Goal: Task Accomplishment & Management: Manage account settings

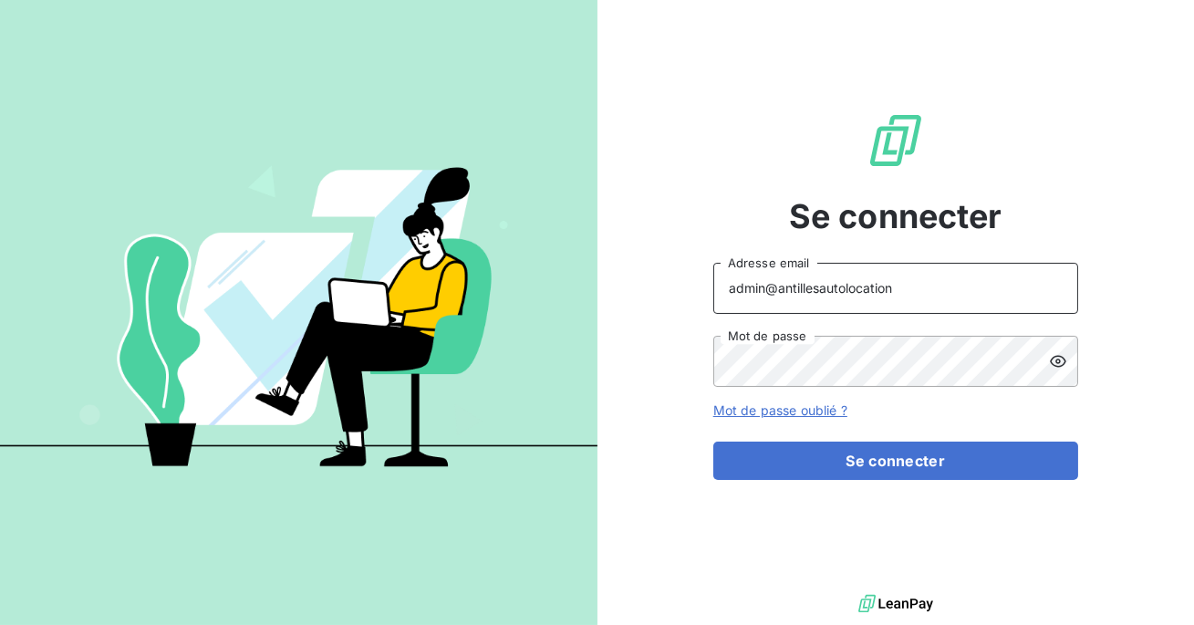
click at [881, 293] on input "admin@antillesautolocation" at bounding box center [895, 288] width 365 height 51
type input "admin@metenergiefrance"
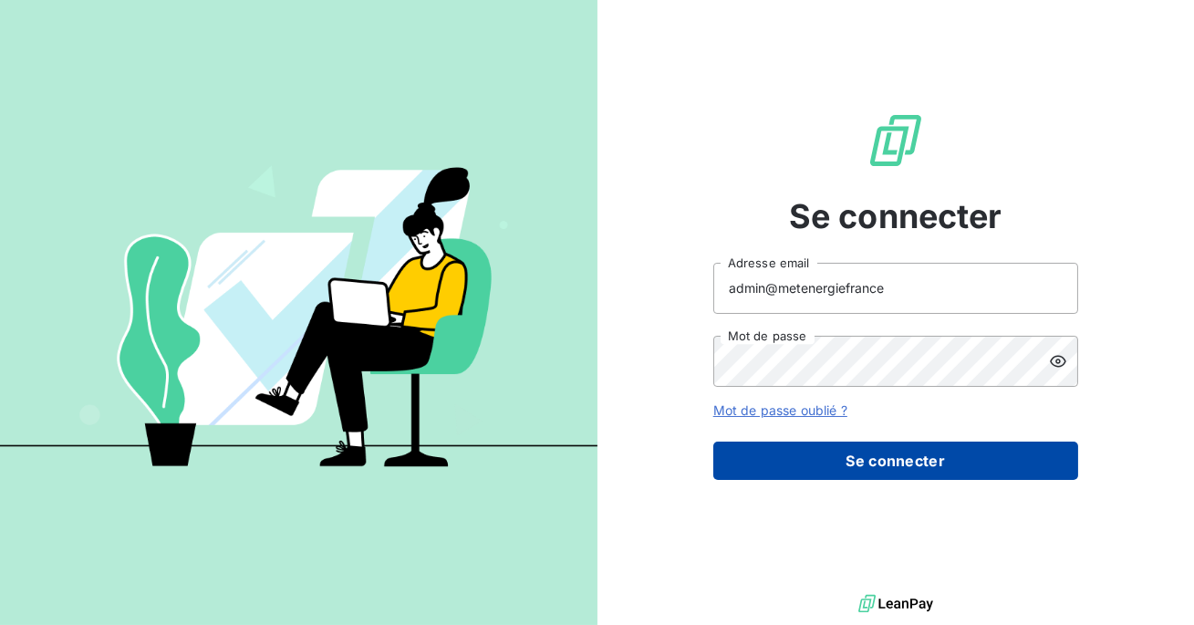
click at [809, 446] on button "Se connecter" at bounding box center [895, 461] width 365 height 38
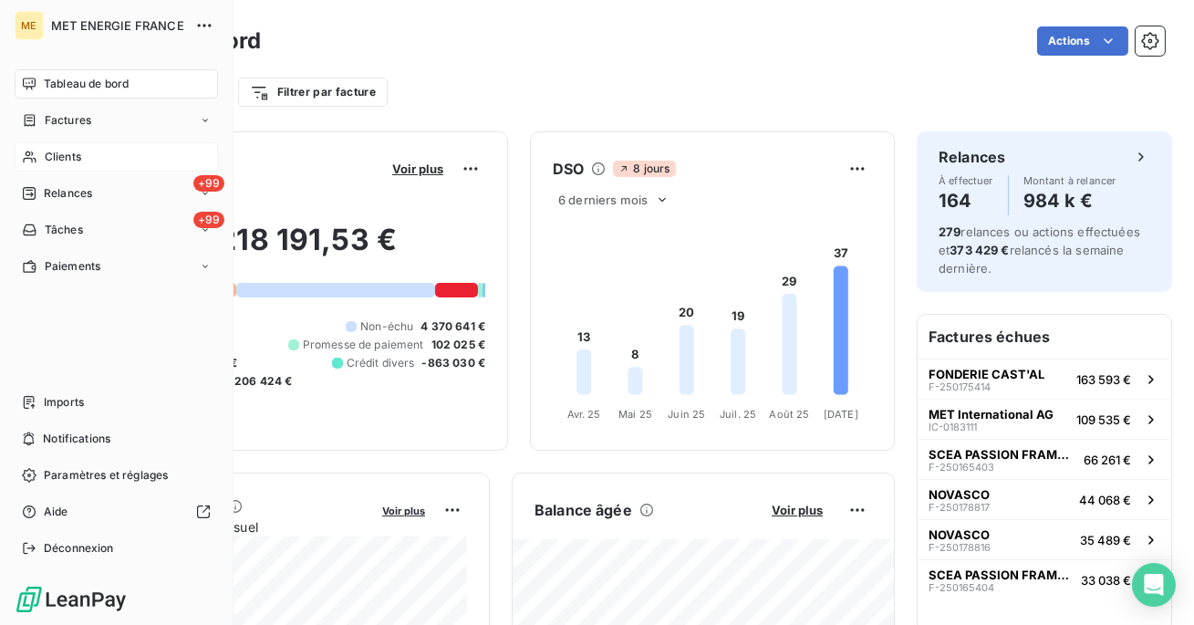
click at [30, 162] on icon at bounding box center [30, 157] width 16 height 15
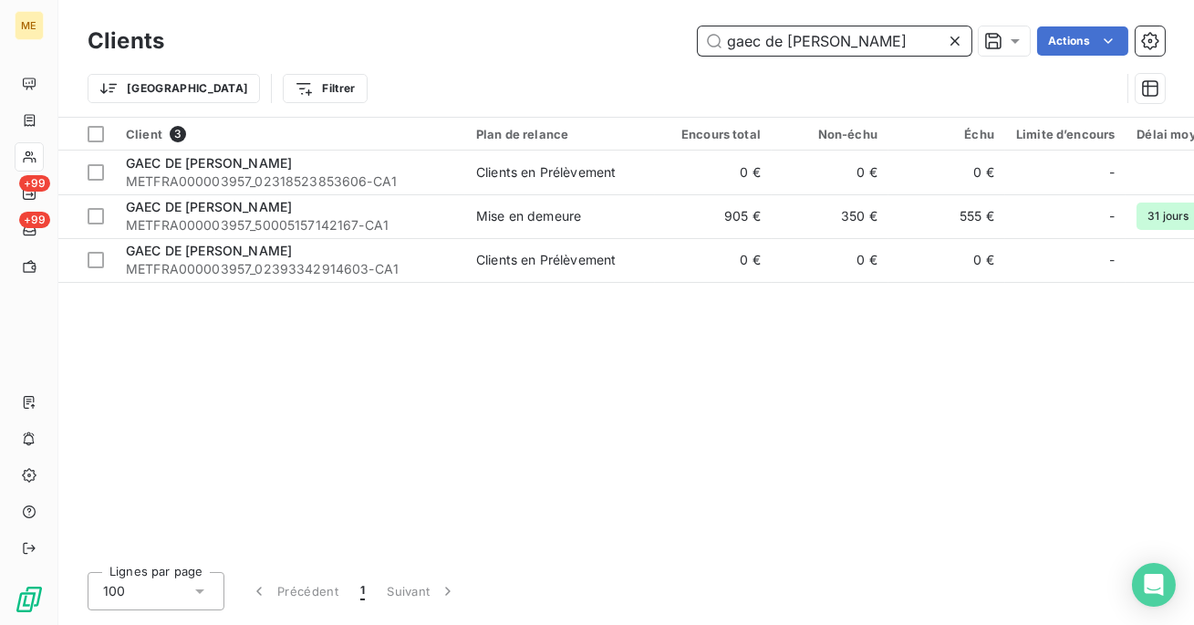
type input "gaec de [PERSON_NAME]"
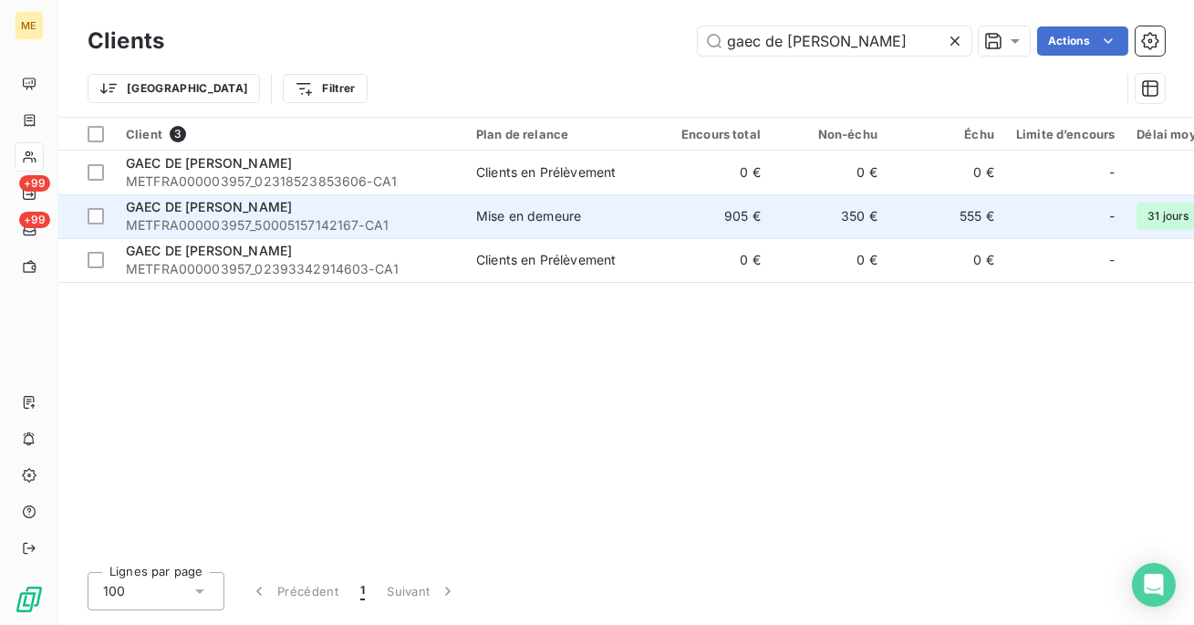
click at [479, 219] on div "Mise en demeure" at bounding box center [528, 216] width 105 height 18
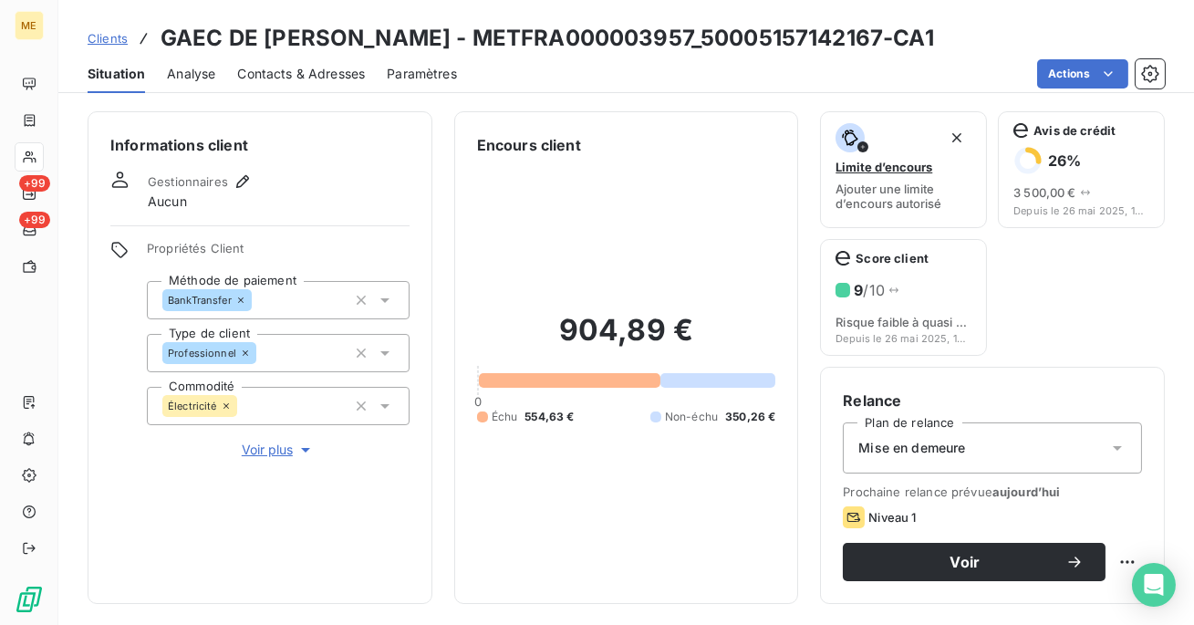
click at [311, 64] on div "Contacts & Adresses" at bounding box center [301, 74] width 128 height 38
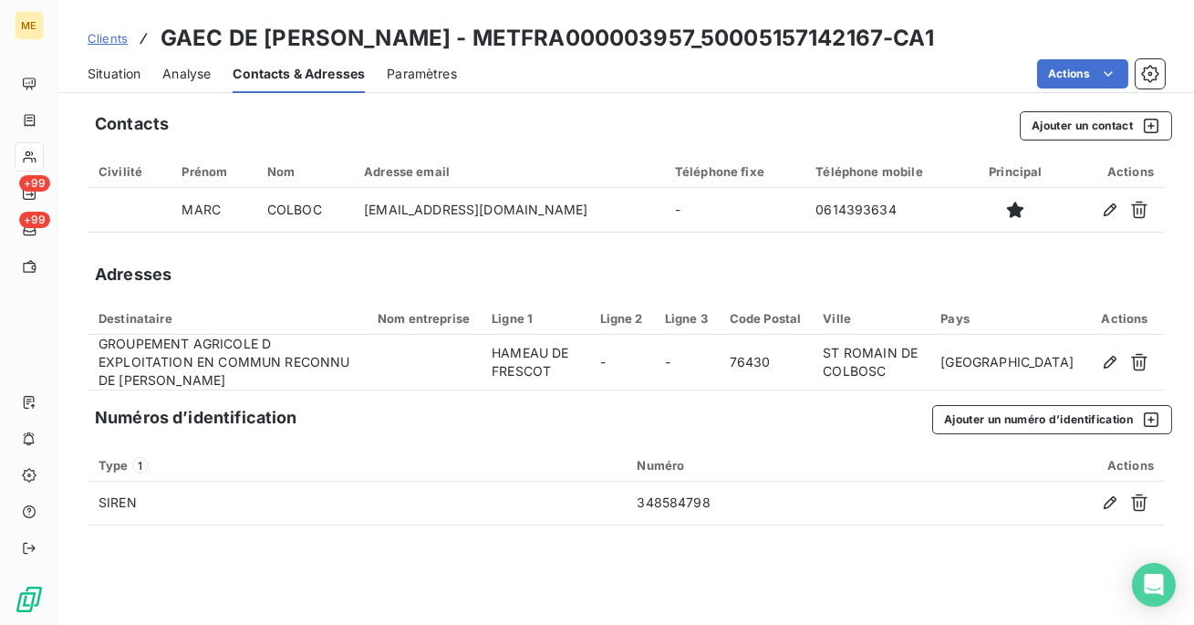
click at [130, 71] on span "Situation" at bounding box center [114, 74] width 53 height 18
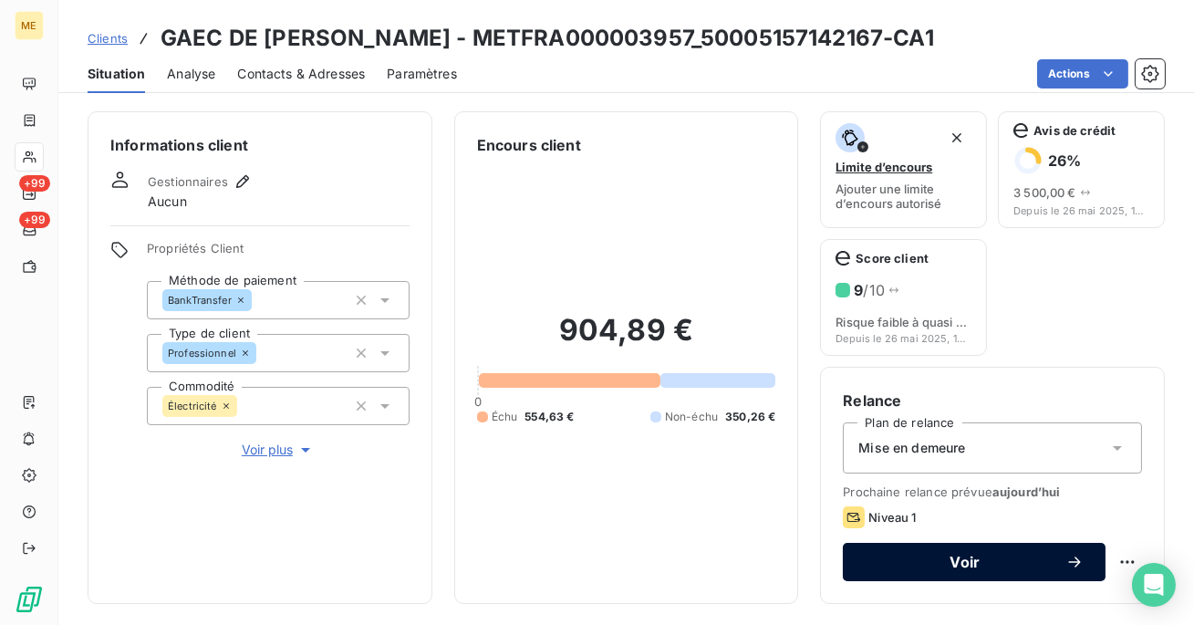
click at [943, 556] on span "Voir" at bounding box center [965, 562] width 201 height 15
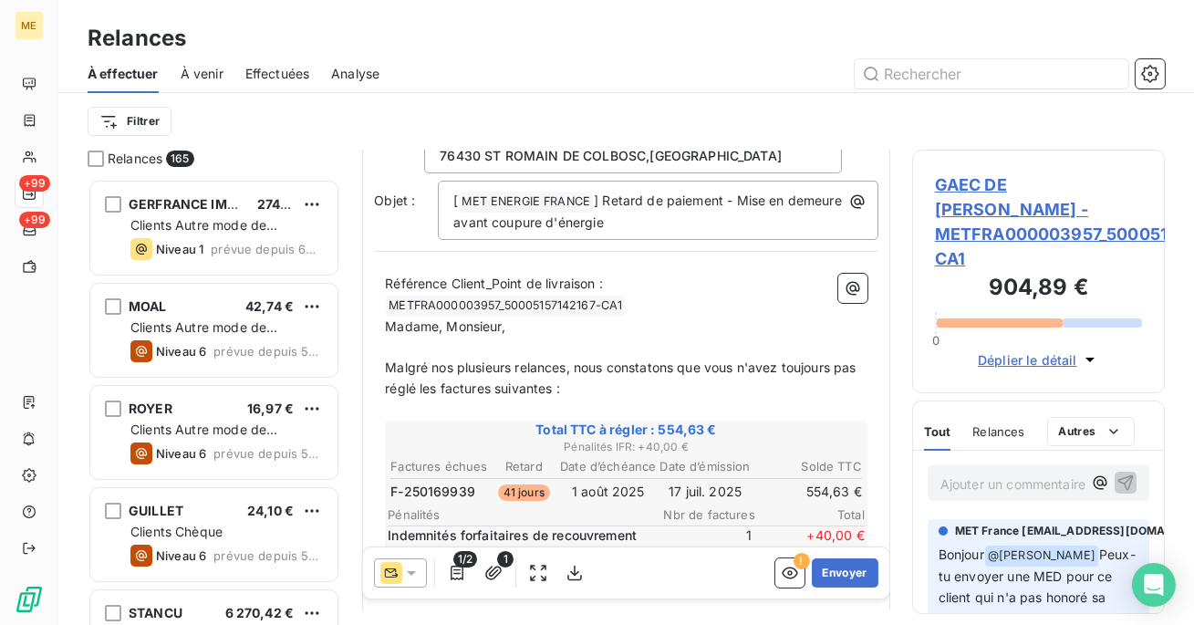
scroll to position [125, 0]
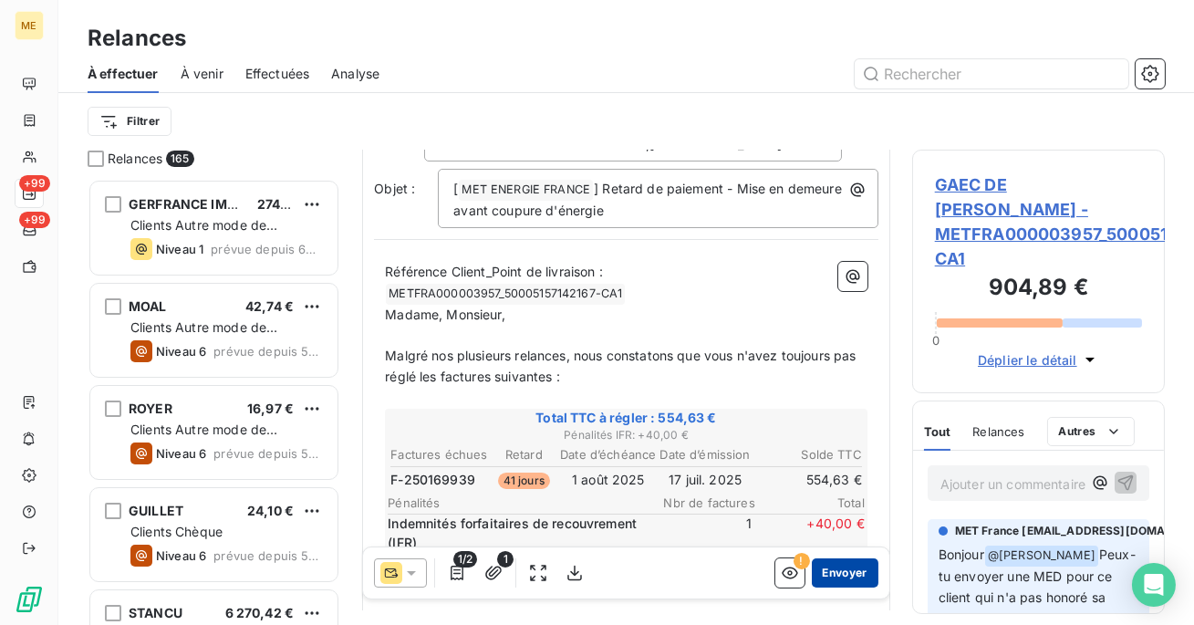
click at [837, 573] on button "Envoyer" at bounding box center [845, 572] width 67 height 29
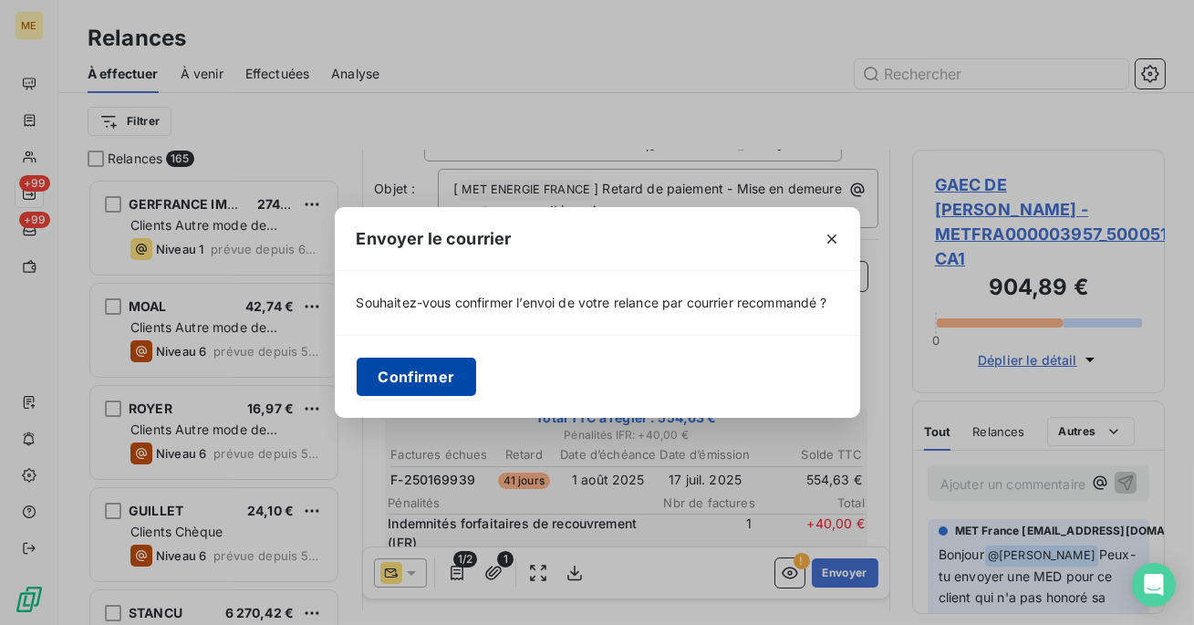
click at [413, 379] on button "Confirmer" at bounding box center [417, 377] width 120 height 38
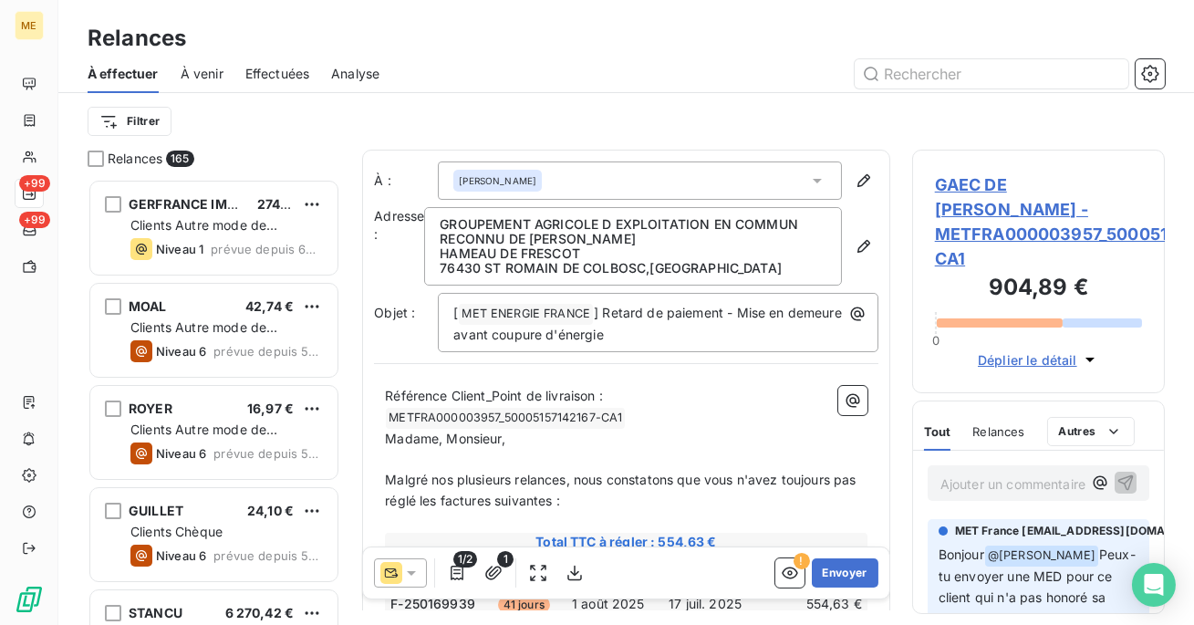
click at [982, 182] on span "GAEC DE [PERSON_NAME] - METFRA000003957_50005157142167-CA1" at bounding box center [1038, 221] width 207 height 99
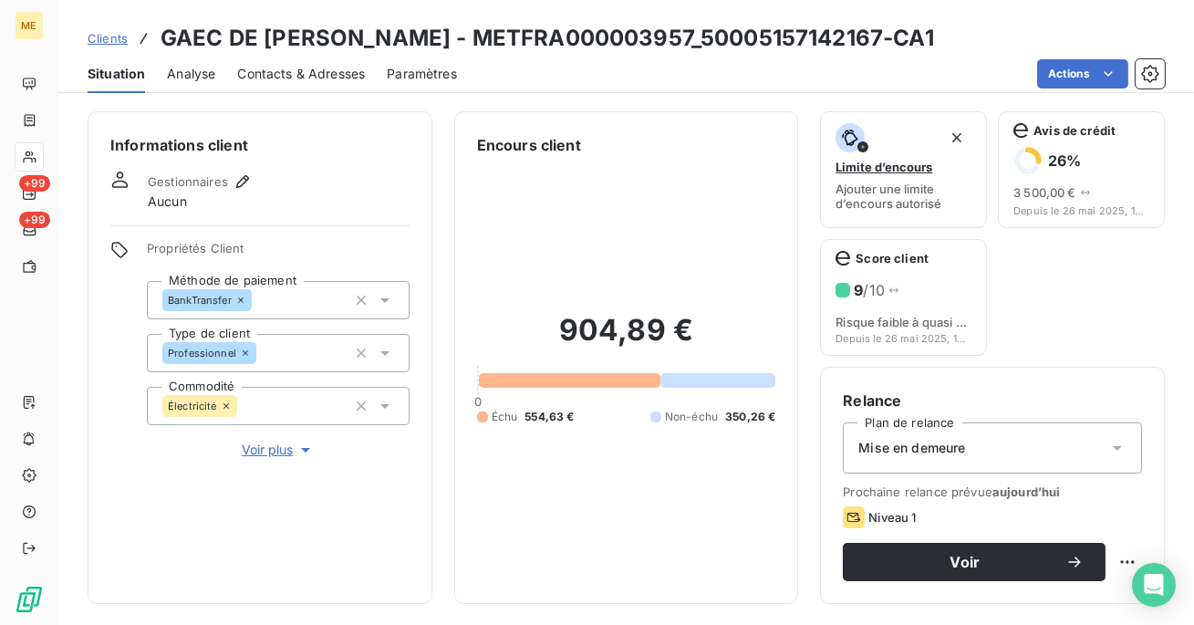
click at [296, 85] on div "Contacts & Adresses" at bounding box center [301, 74] width 128 height 38
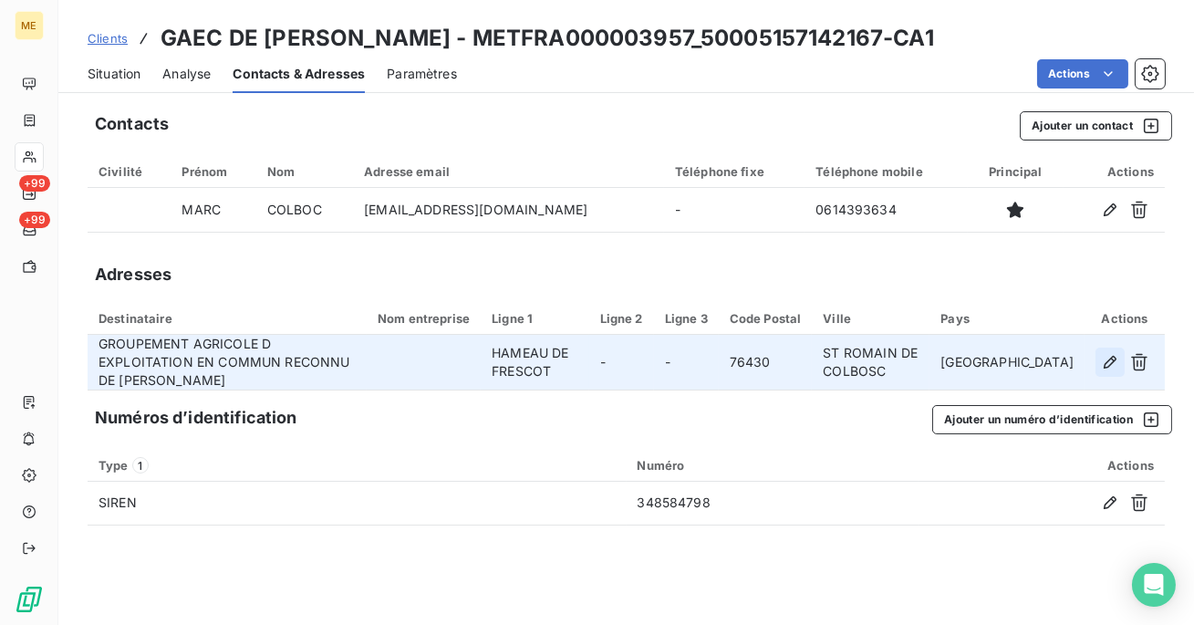
click at [1107, 362] on icon "button" at bounding box center [1110, 362] width 18 height 18
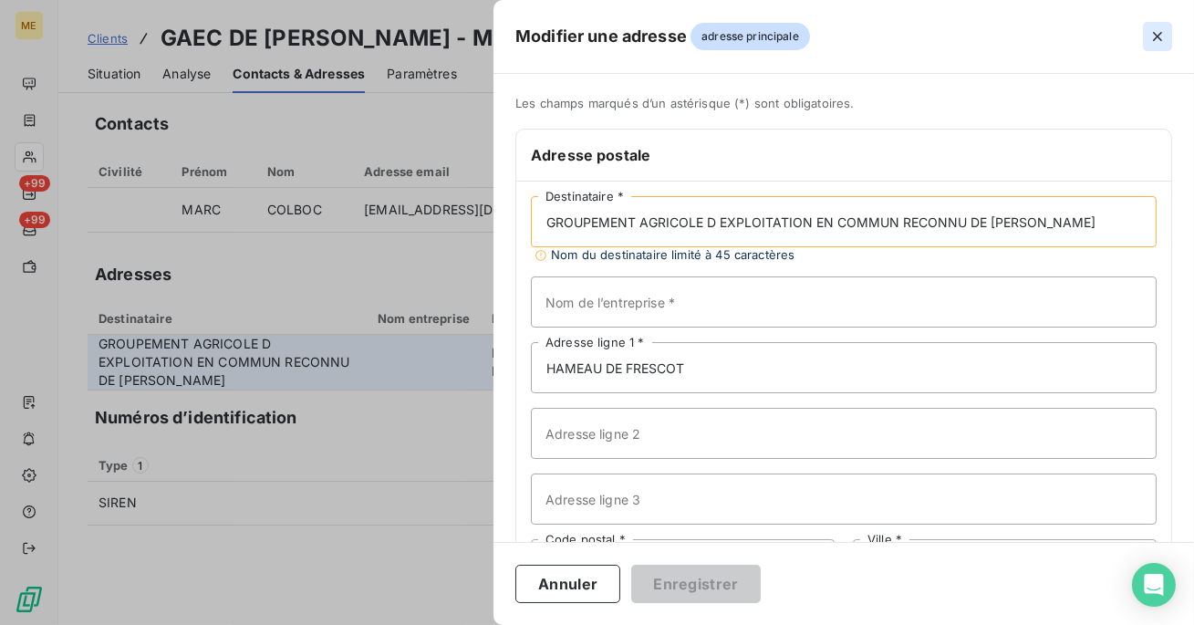
click at [1155, 34] on icon "button" at bounding box center [1157, 36] width 9 height 9
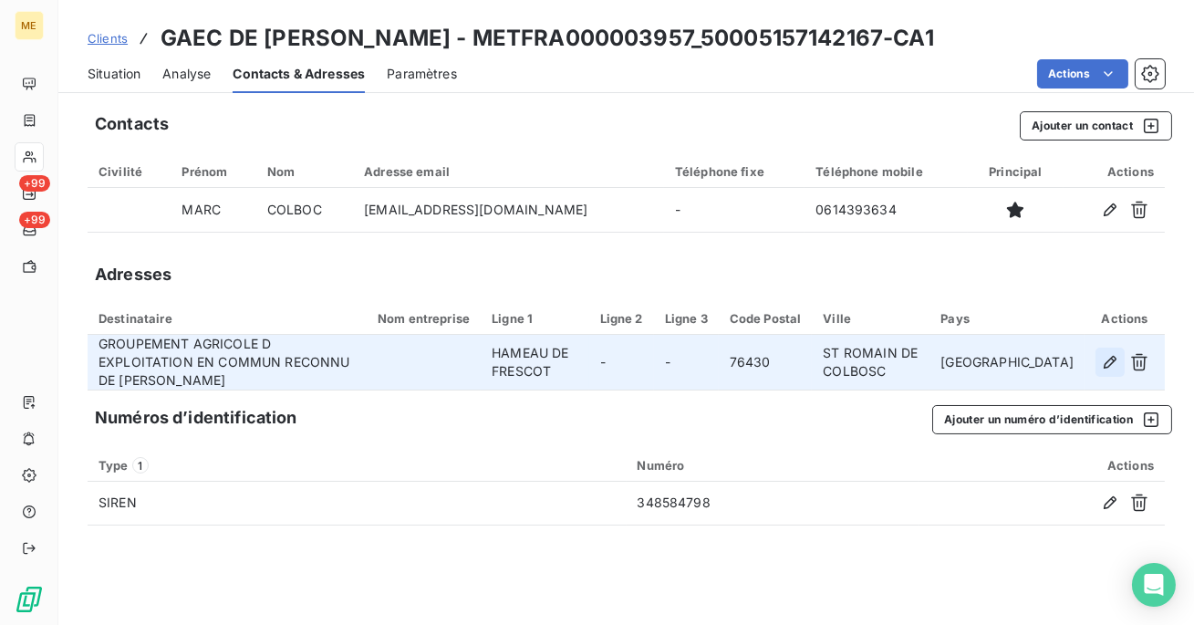
click at [1106, 364] on icon "button" at bounding box center [1110, 362] width 18 height 18
